Goal: Use online tool/utility: Utilize a website feature to perform a specific function

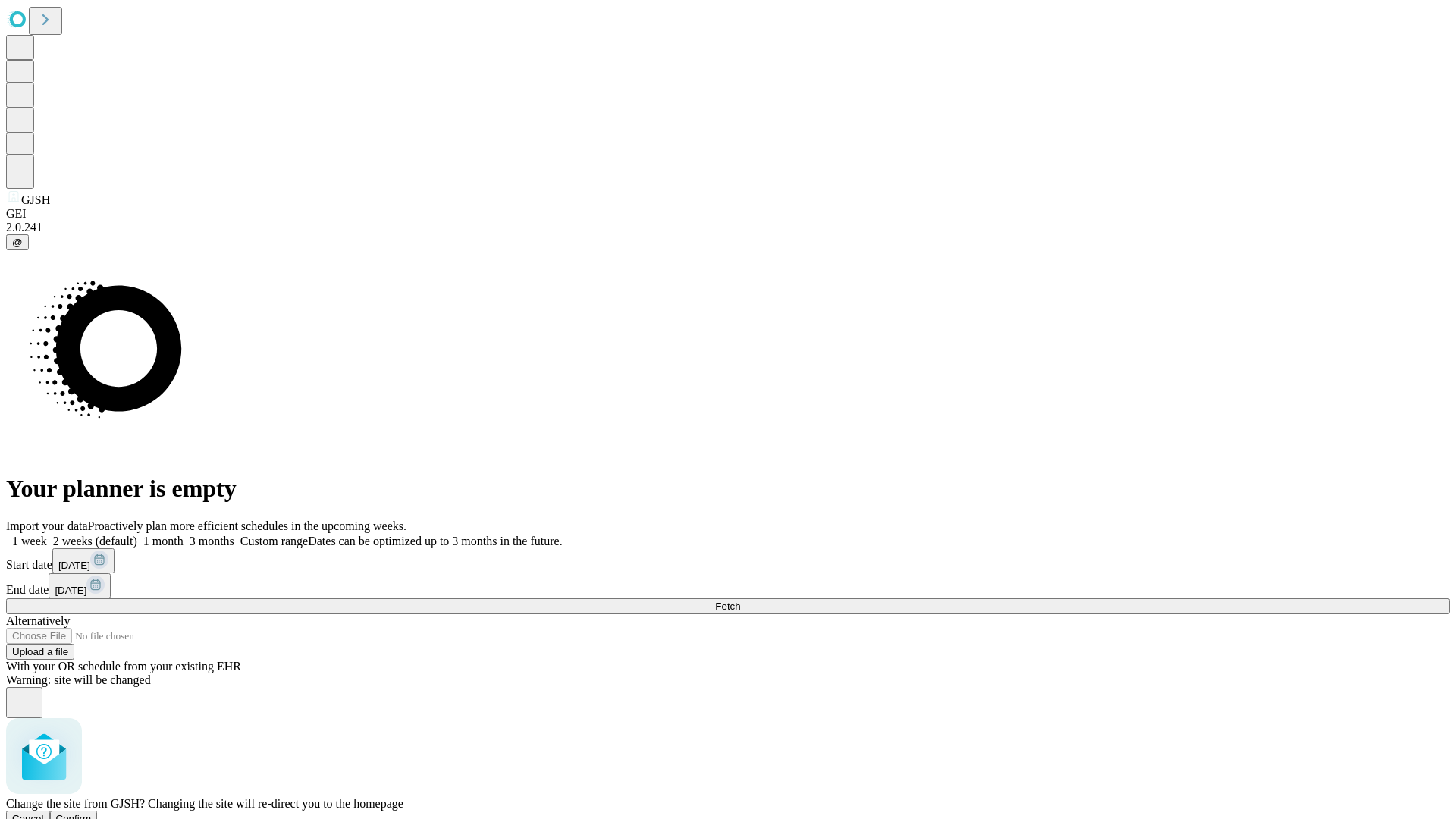
click at [92, 813] on span "Confirm" at bounding box center [74, 818] width 36 height 12
click at [137, 535] on label "2 weeks (default)" at bounding box center [92, 541] width 90 height 13
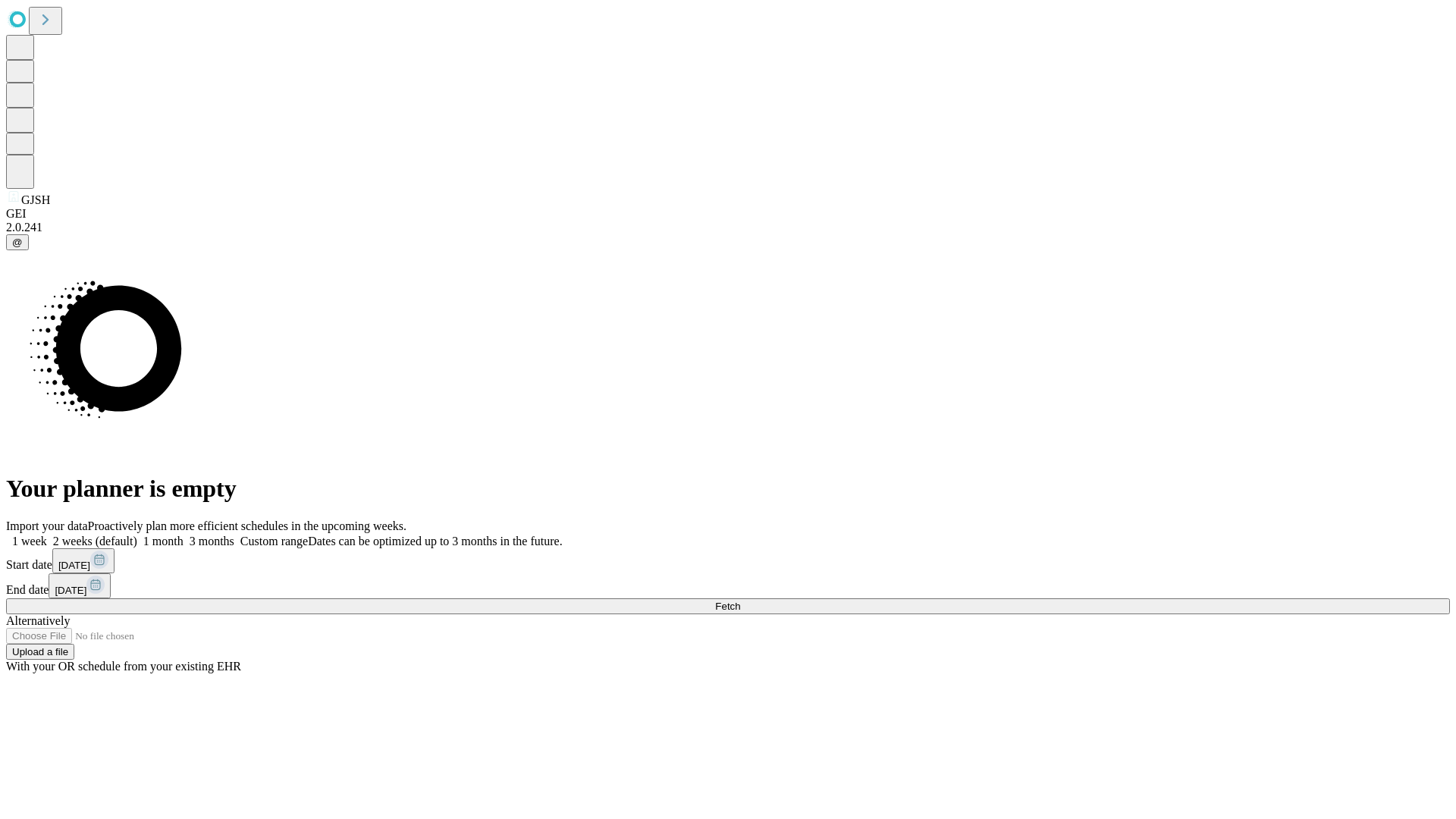
click at [740, 601] on span "Fetch" at bounding box center [728, 606] width 25 height 12
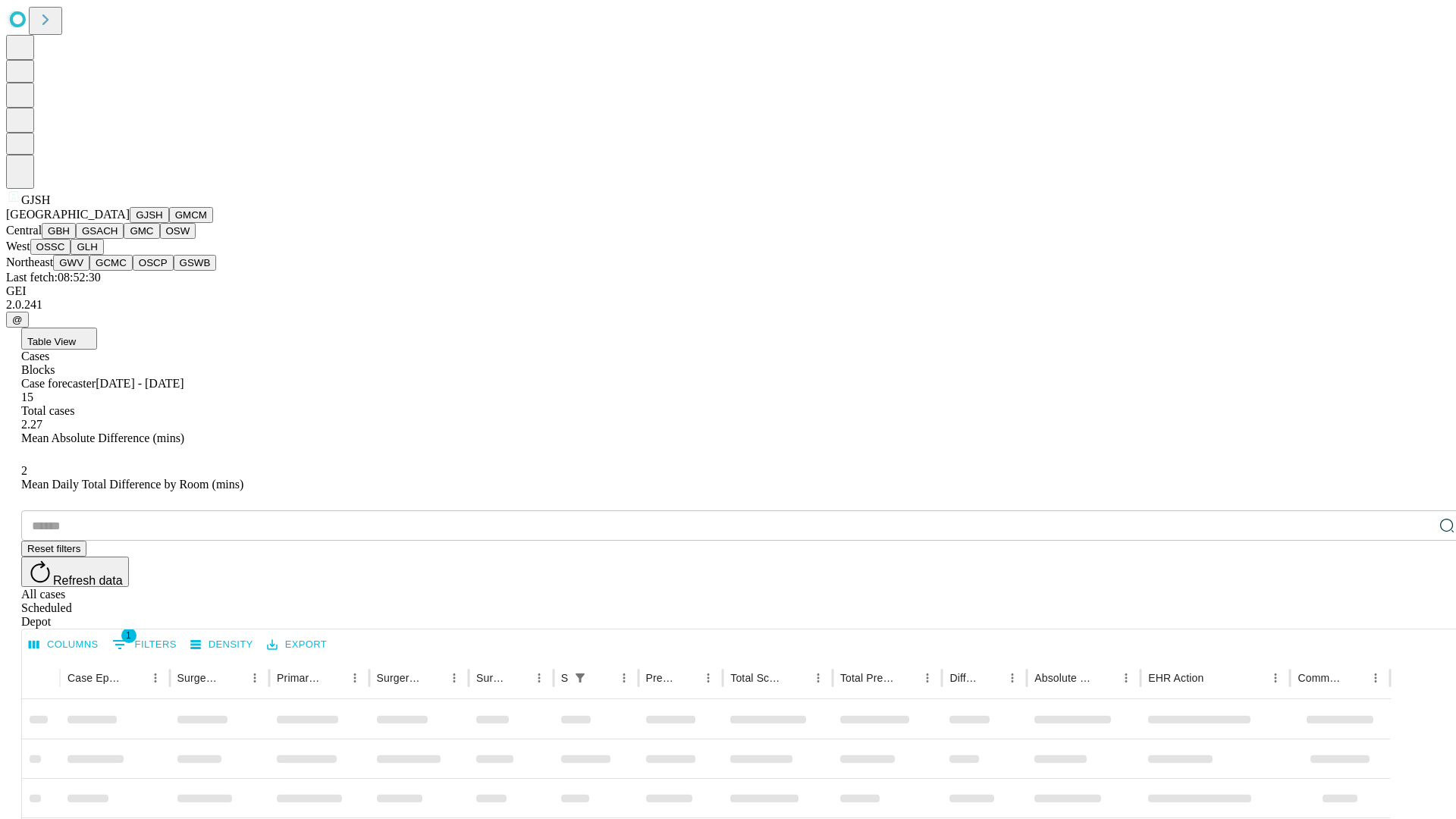
click at [169, 223] on button "GMCM" at bounding box center [191, 215] width 44 height 16
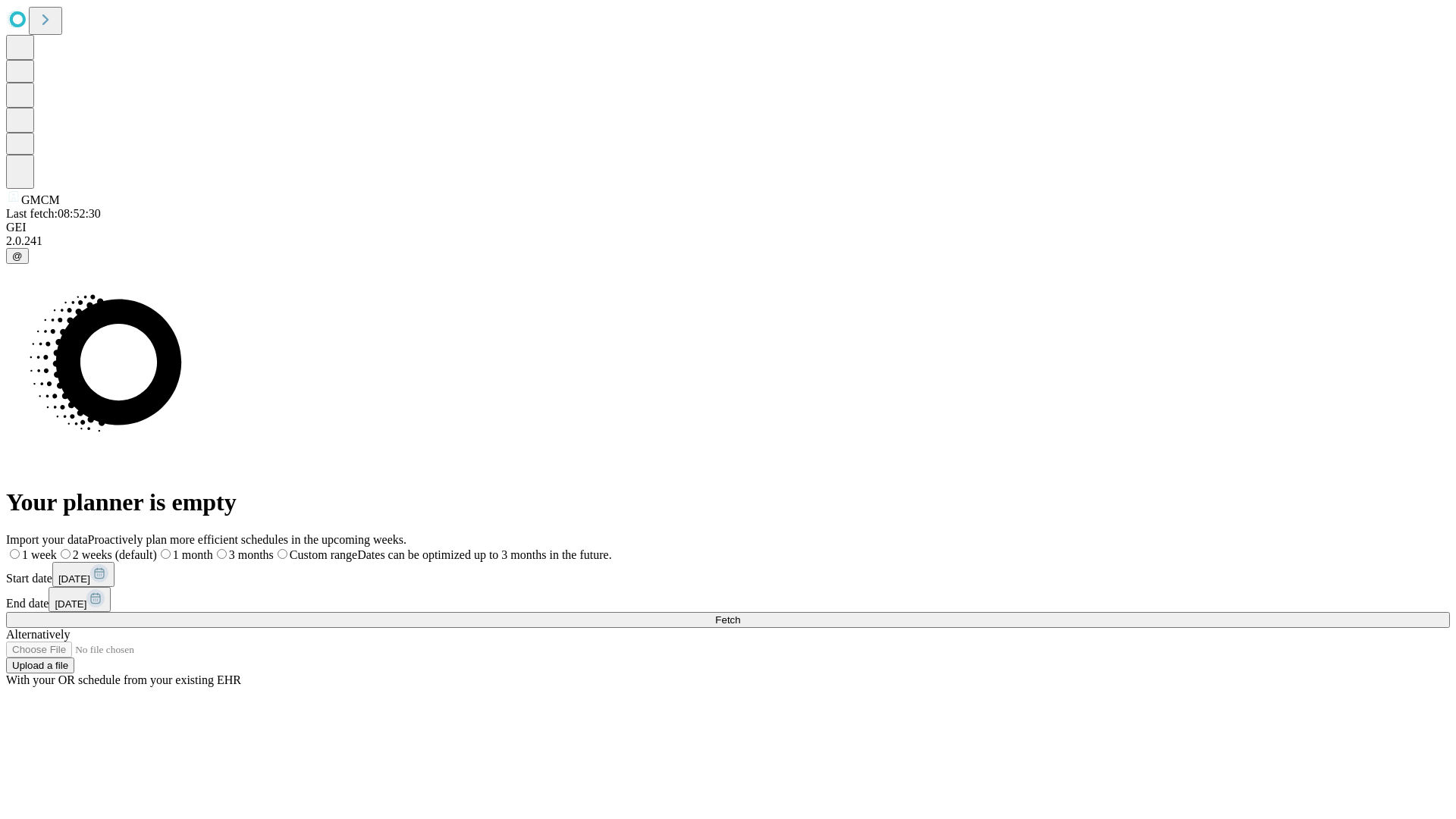
click at [157, 548] on label "2 weeks (default)" at bounding box center [107, 555] width 100 height 13
click at [740, 614] on span "Fetch" at bounding box center [728, 620] width 25 height 12
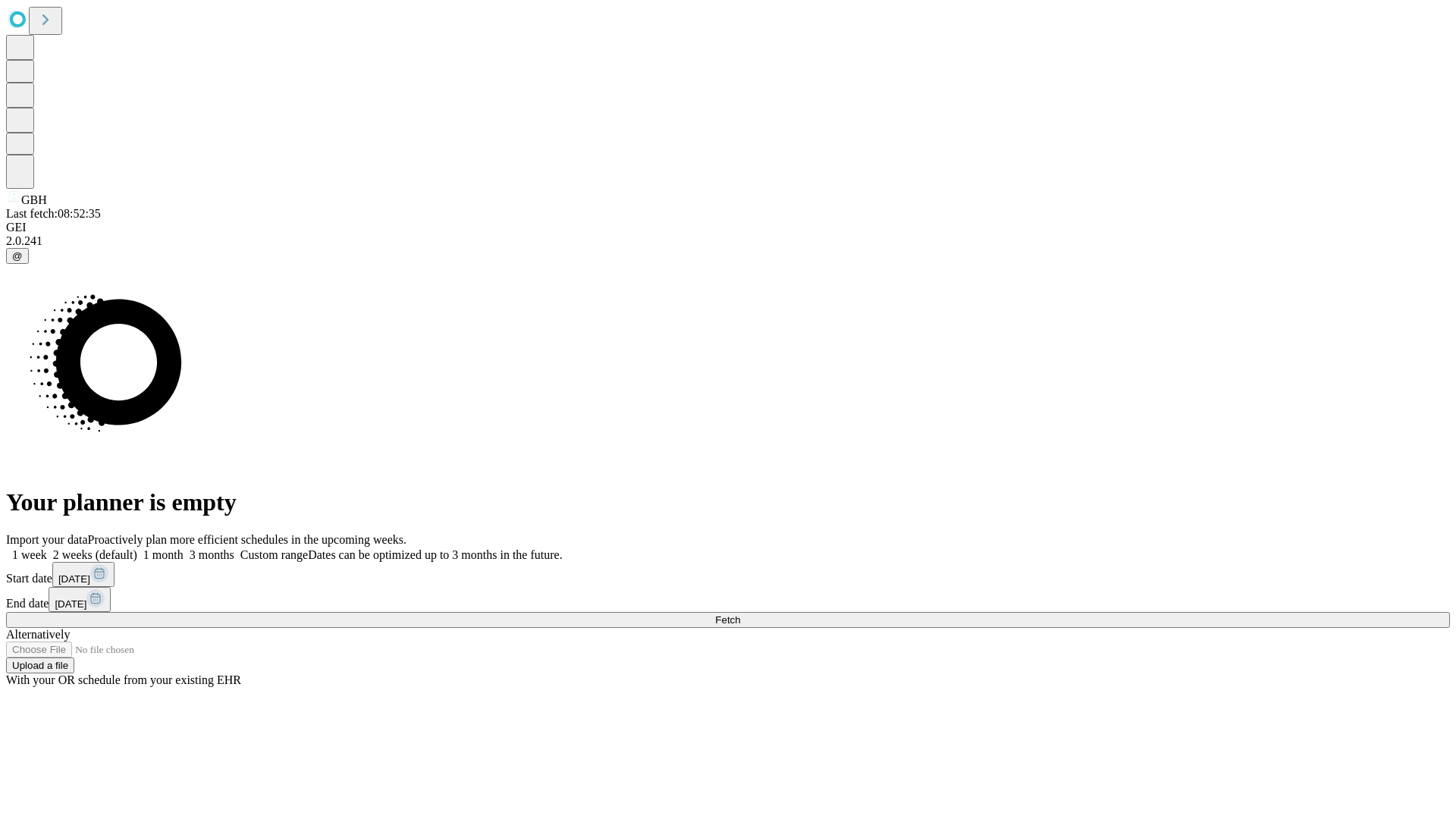
click at [137, 548] on label "2 weeks (default)" at bounding box center [92, 555] width 90 height 13
click at [740, 614] on span "Fetch" at bounding box center [728, 620] width 25 height 12
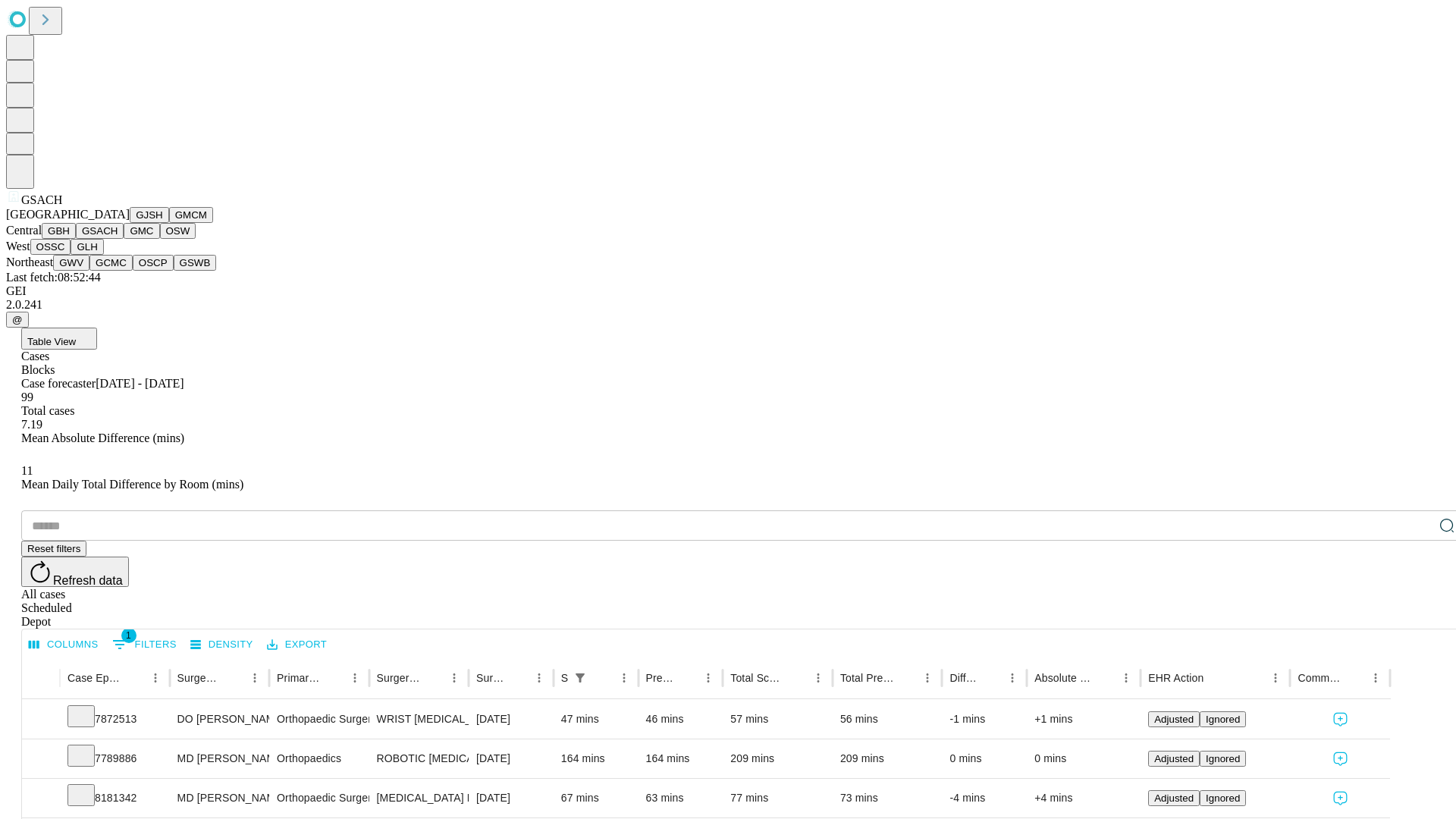
click at [124, 239] on button "GMC" at bounding box center [142, 231] width 36 height 16
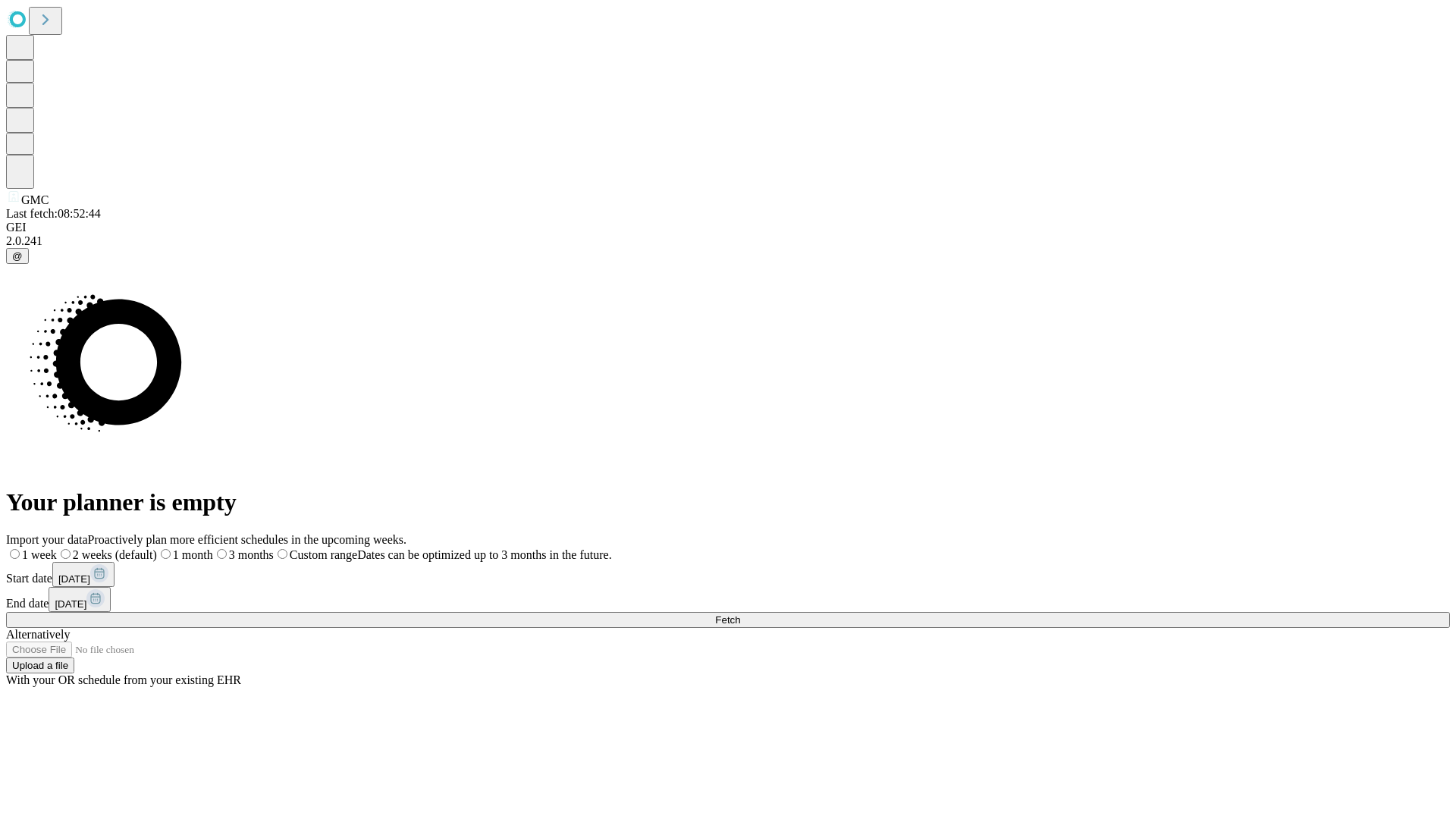
click at [157, 548] on label "2 weeks (default)" at bounding box center [107, 555] width 100 height 13
click at [740, 614] on span "Fetch" at bounding box center [728, 620] width 25 height 12
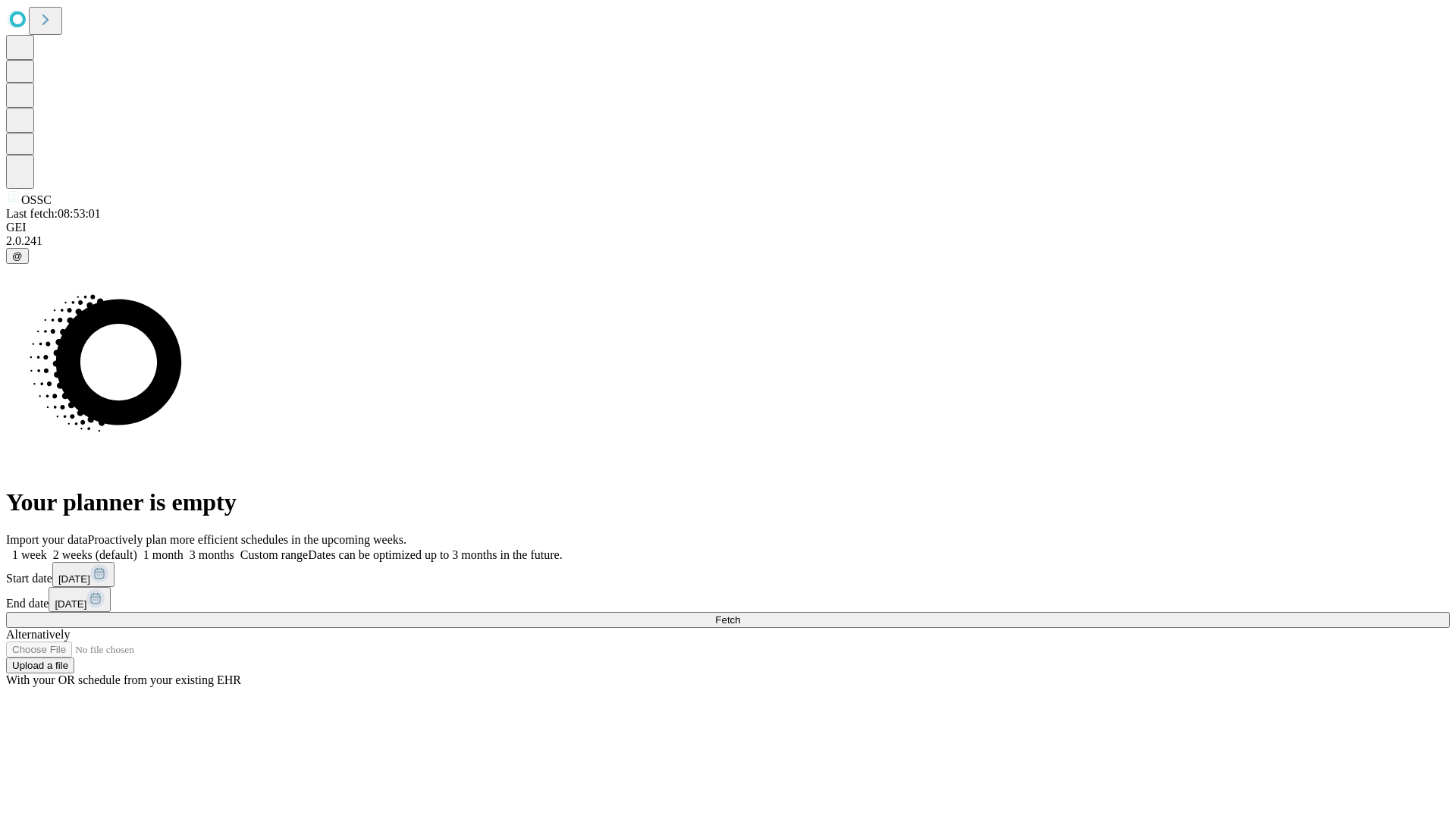
click at [137, 548] on label "2 weeks (default)" at bounding box center [92, 555] width 90 height 13
click at [740, 614] on span "Fetch" at bounding box center [728, 620] width 25 height 12
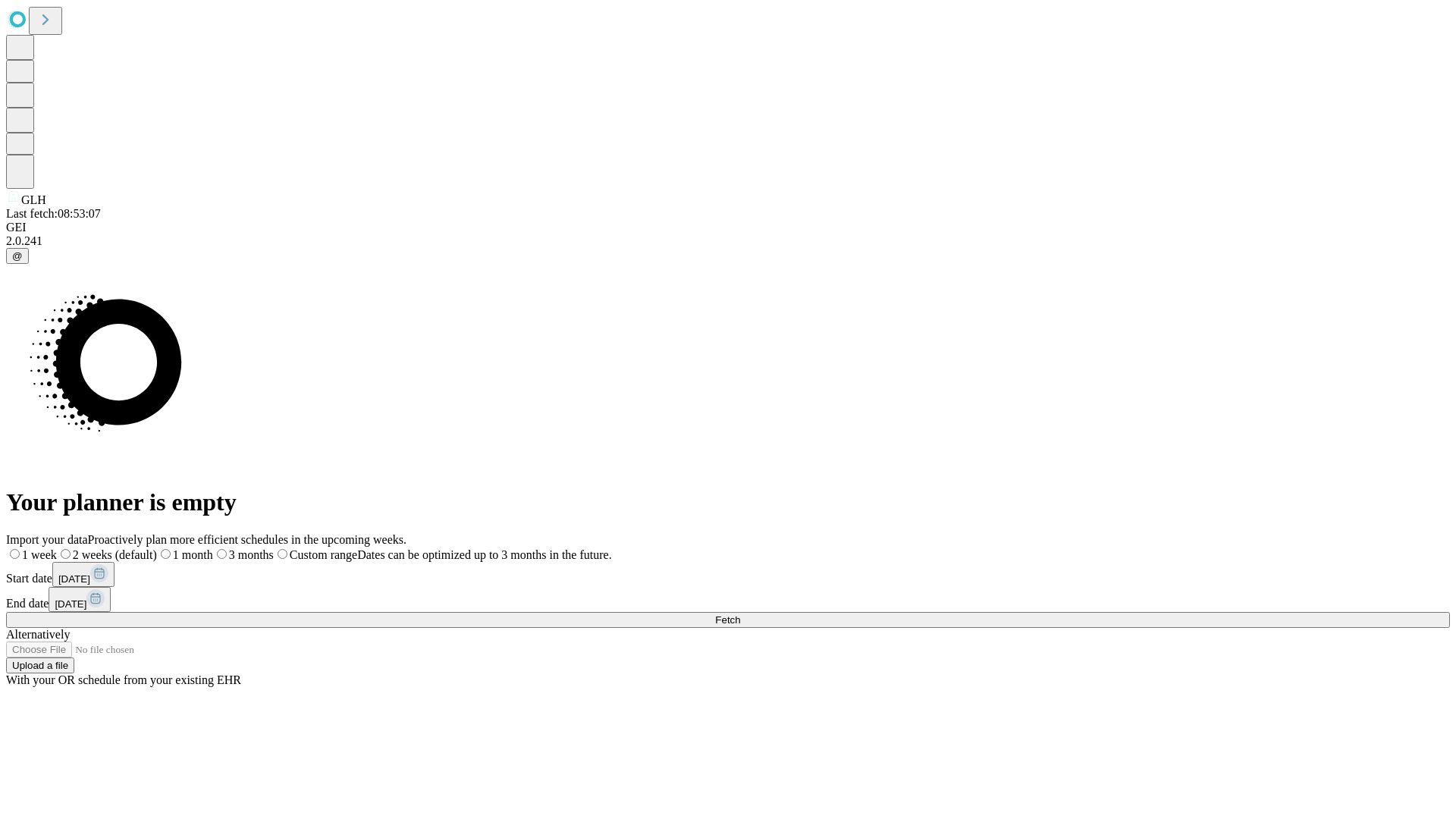
click at [157, 548] on label "2 weeks (default)" at bounding box center [107, 555] width 100 height 13
click at [740, 614] on span "Fetch" at bounding box center [728, 620] width 25 height 12
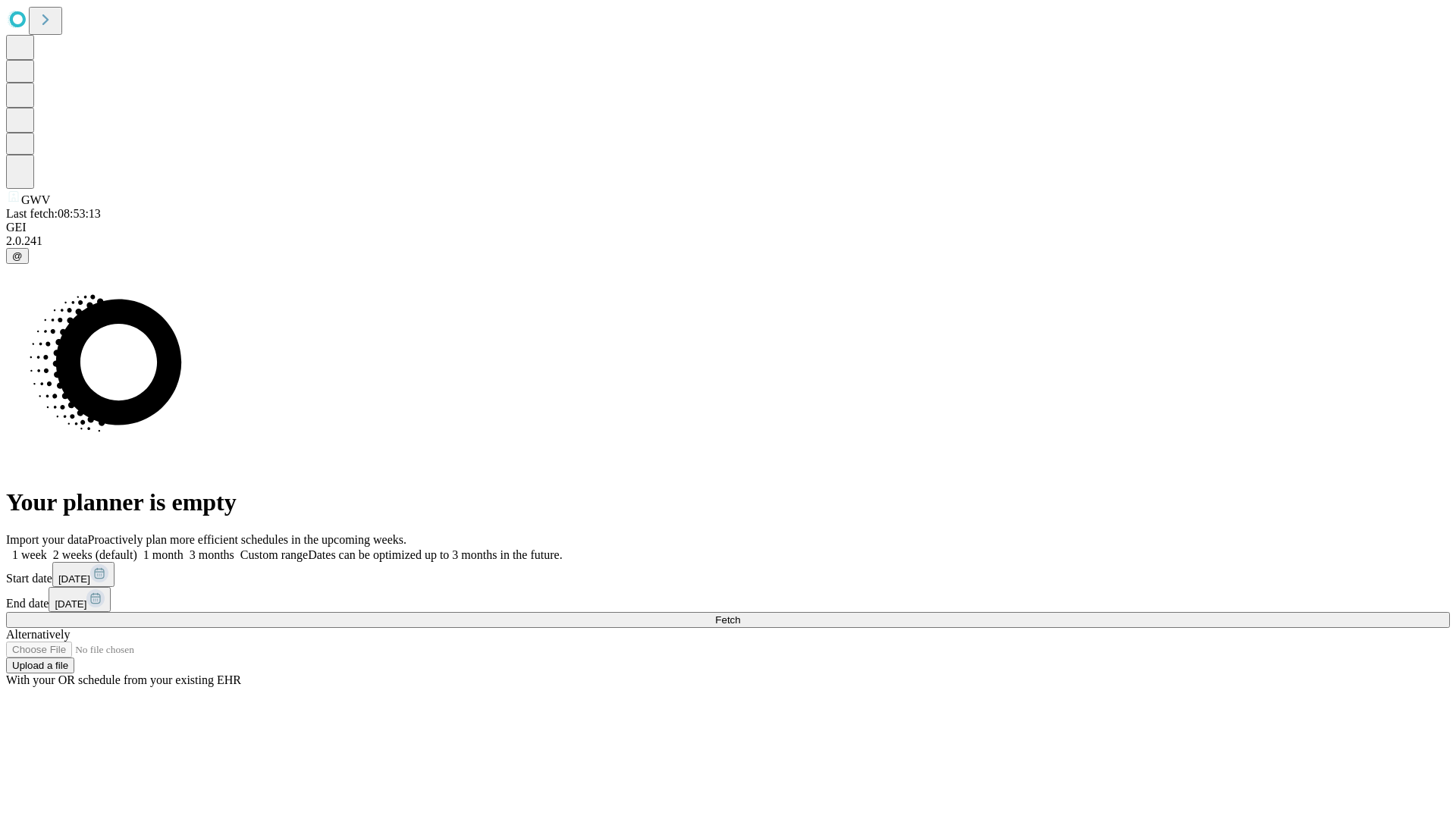
click at [137, 548] on label "2 weeks (default)" at bounding box center [92, 555] width 90 height 13
click at [740, 614] on span "Fetch" at bounding box center [728, 620] width 25 height 12
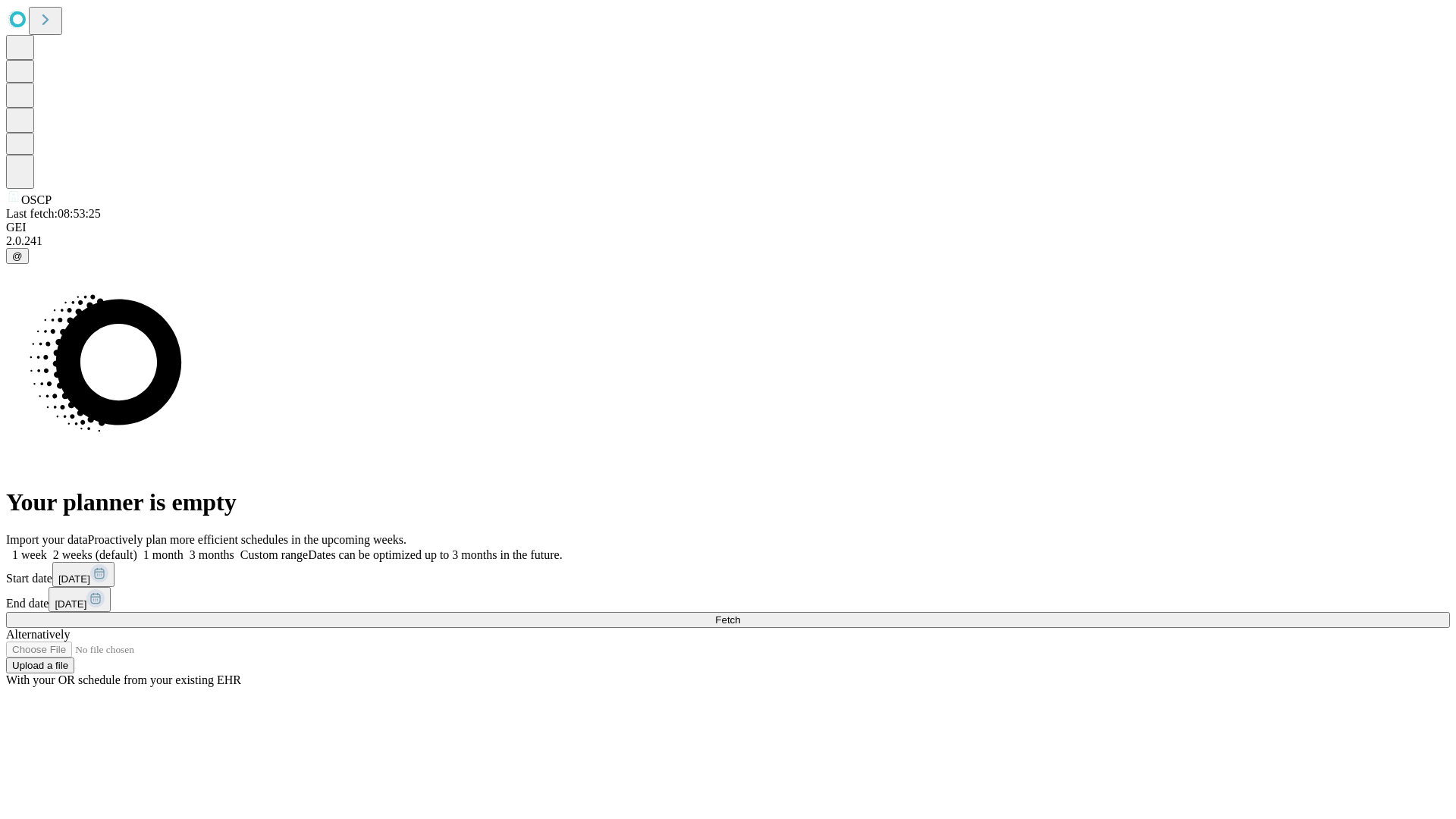
click at [137, 548] on label "2 weeks (default)" at bounding box center [92, 555] width 90 height 13
click at [740, 614] on span "Fetch" at bounding box center [728, 620] width 25 height 12
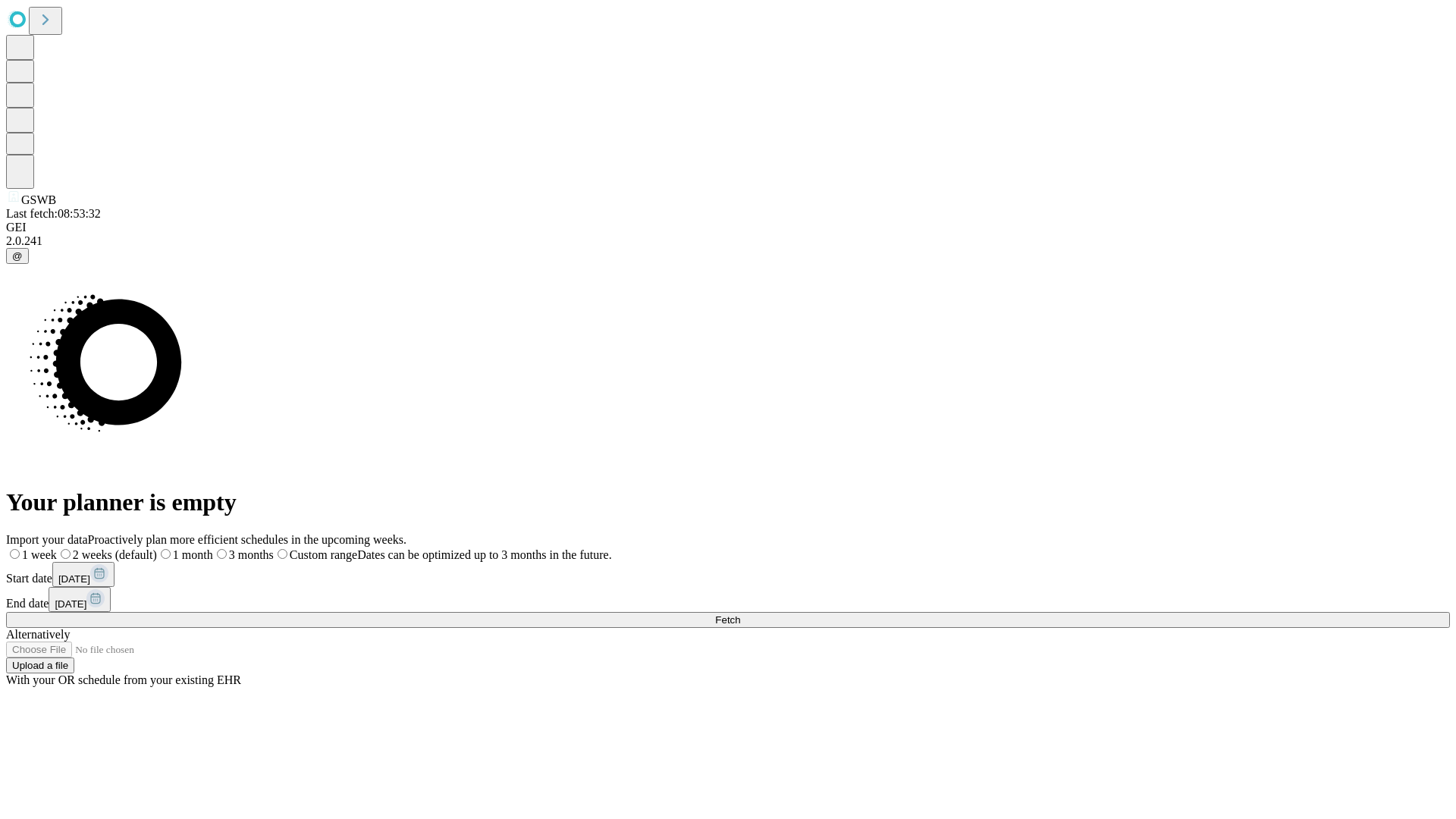
click at [157, 548] on label "2 weeks (default)" at bounding box center [107, 555] width 100 height 13
click at [740, 614] on span "Fetch" at bounding box center [728, 620] width 25 height 12
